Goal: Navigation & Orientation: Go to known website

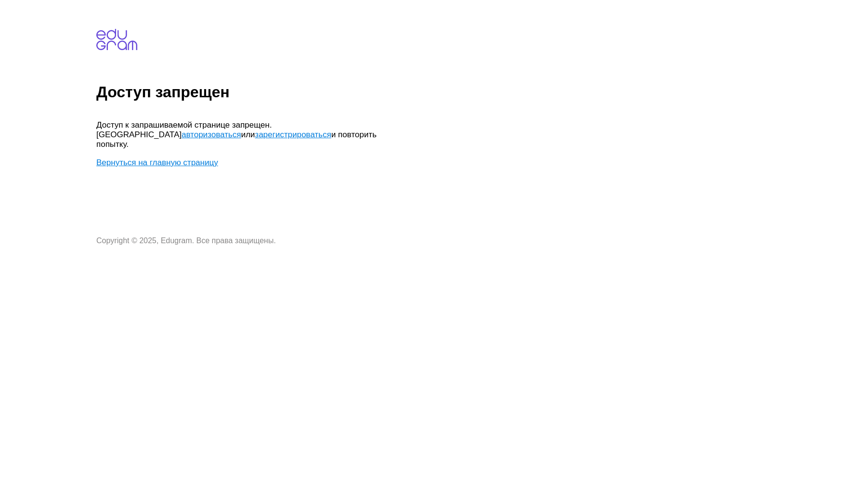
click at [202, 158] on link "Вернуться на главную страницу" at bounding box center [157, 162] width 122 height 9
click at [241, 130] on link "авторизоваться" at bounding box center [211, 134] width 59 height 9
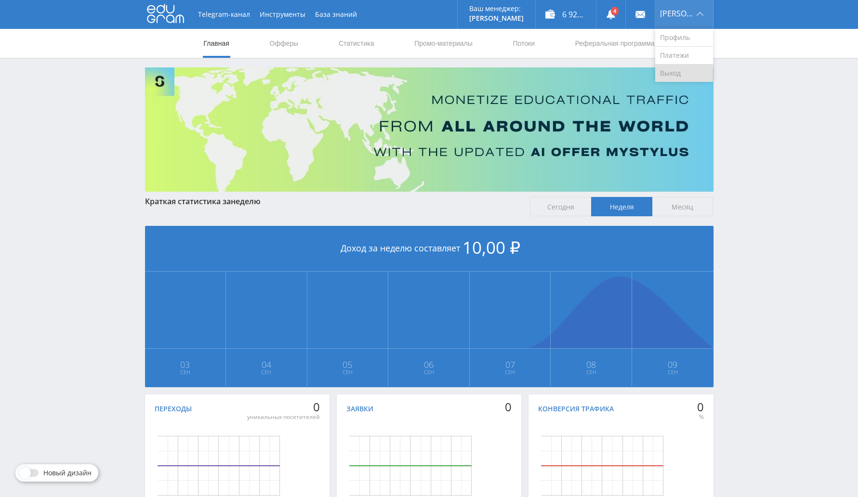
click at [684, 77] on link "Выход" at bounding box center [684, 73] width 58 height 17
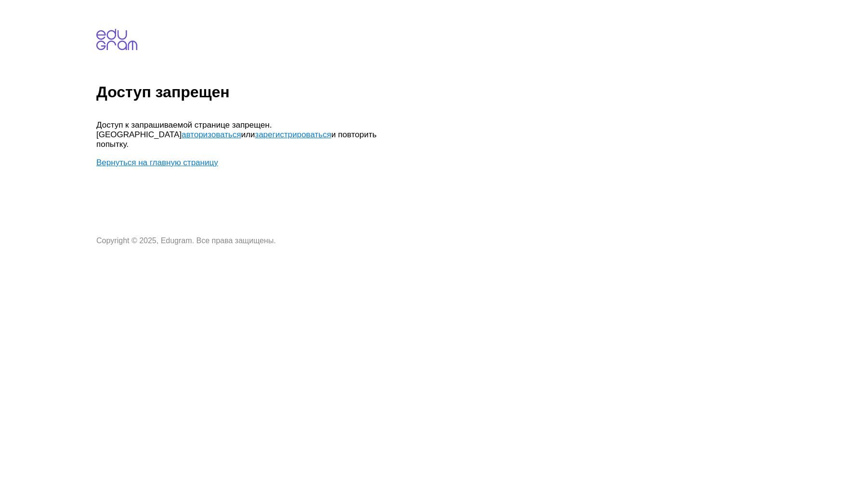
click at [197, 158] on link "Вернуться на главную страницу" at bounding box center [157, 162] width 122 height 9
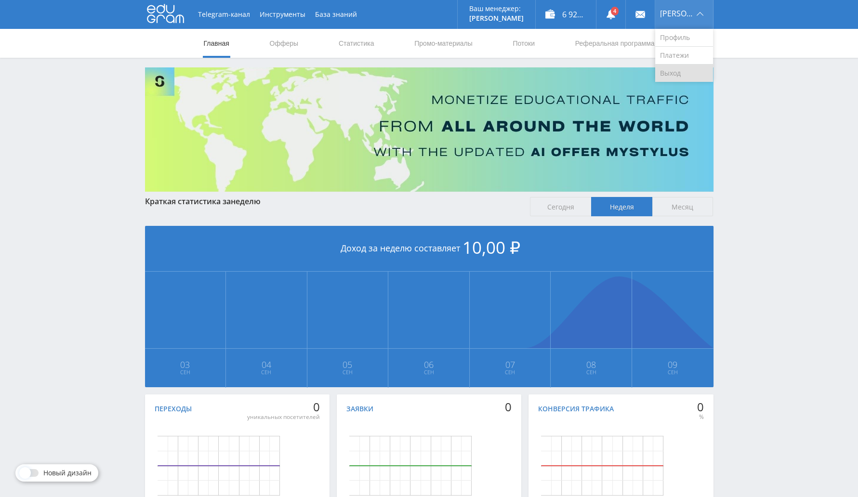
click at [677, 73] on link "Выход" at bounding box center [684, 73] width 58 height 17
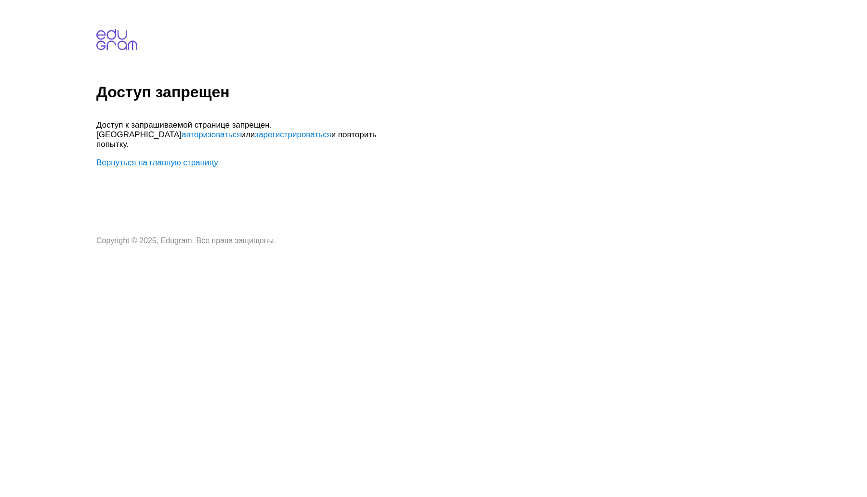
click at [161, 158] on link "Вернуться на главную страницу" at bounding box center [157, 162] width 122 height 9
click at [158, 158] on link "Вернуться на главную страницу" at bounding box center [157, 162] width 122 height 9
click at [241, 130] on link "авторизоваться" at bounding box center [211, 134] width 59 height 9
